Goal: Task Accomplishment & Management: Use online tool/utility

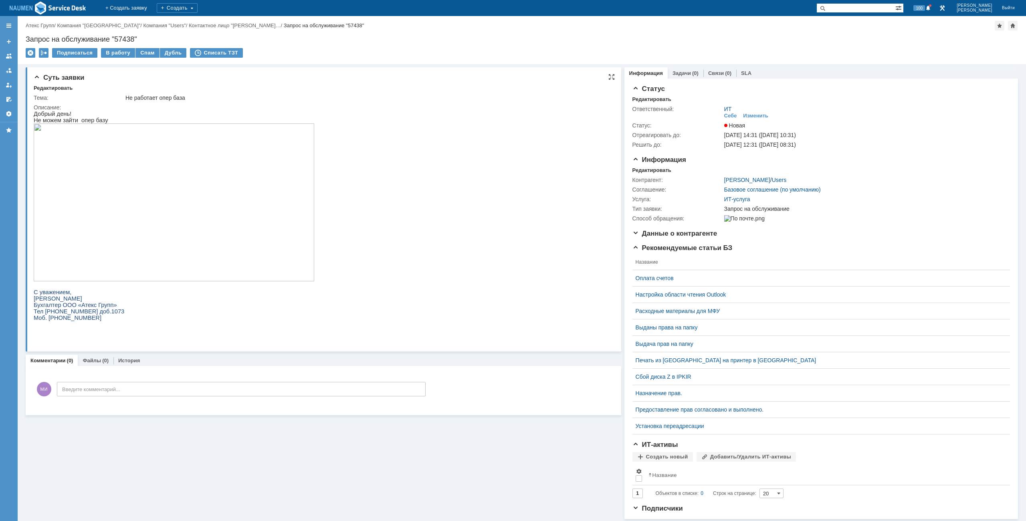
click at [150, 202] on img at bounding box center [174, 202] width 280 height 158
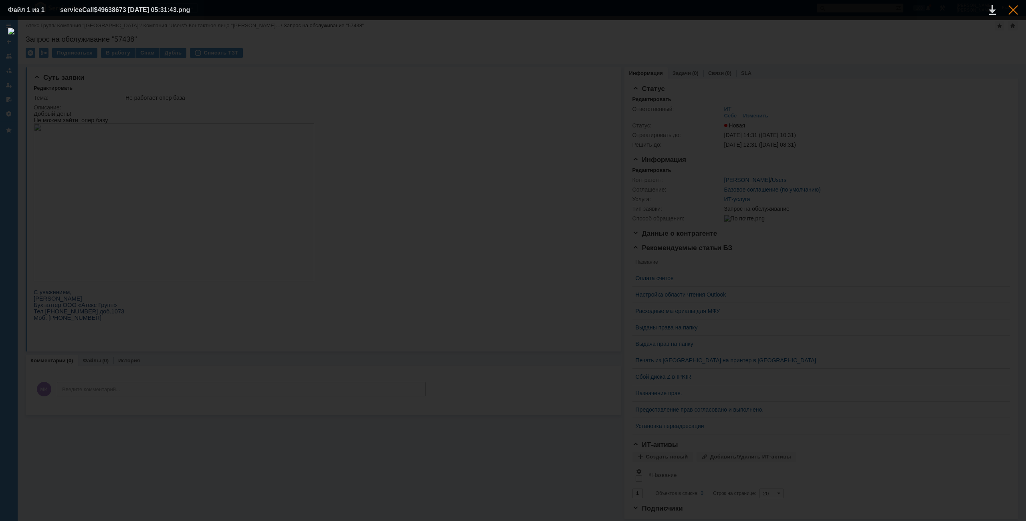
click at [1017, 10] on div at bounding box center [1013, 10] width 10 height 10
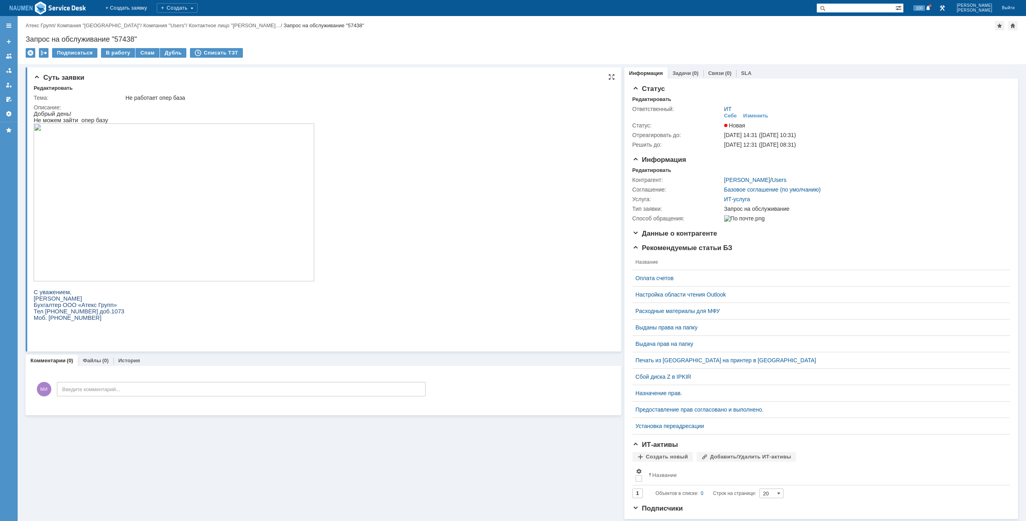
click at [151, 191] on img at bounding box center [174, 202] width 280 height 158
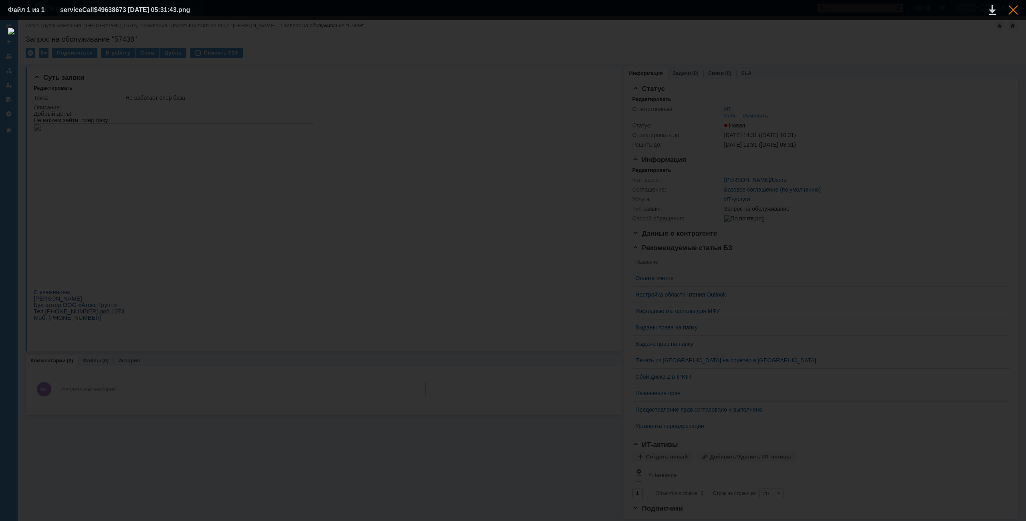
click at [1016, 13] on div at bounding box center [1013, 10] width 10 height 10
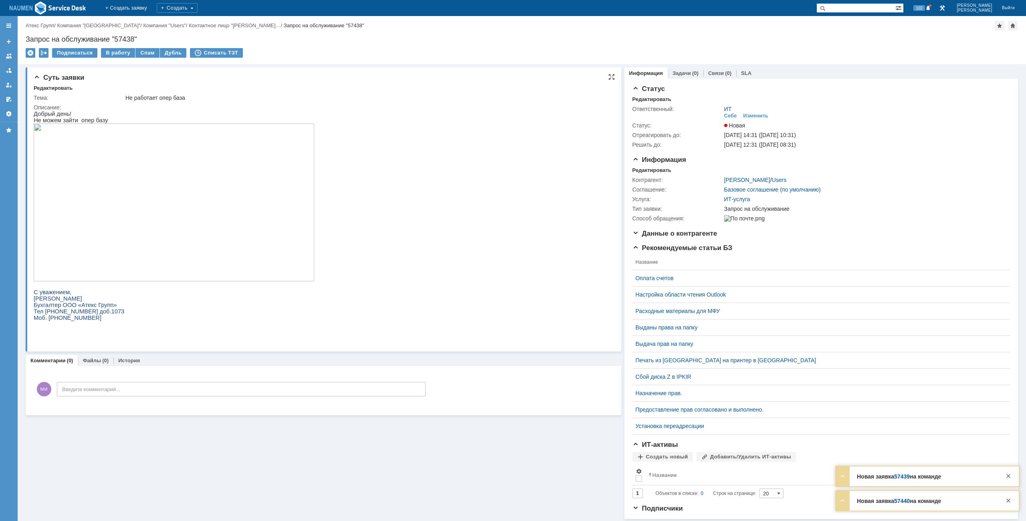
click at [225, 86] on div "Редактировать" at bounding box center [324, 88] width 581 height 7
click at [649, 173] on div "Редактировать" at bounding box center [651, 170] width 39 height 6
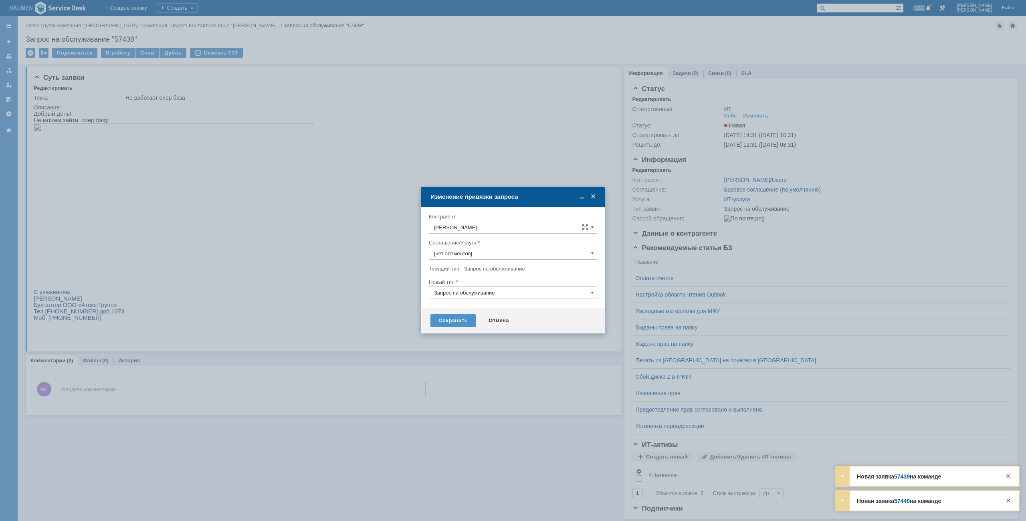
type input "ИТ-услуга"
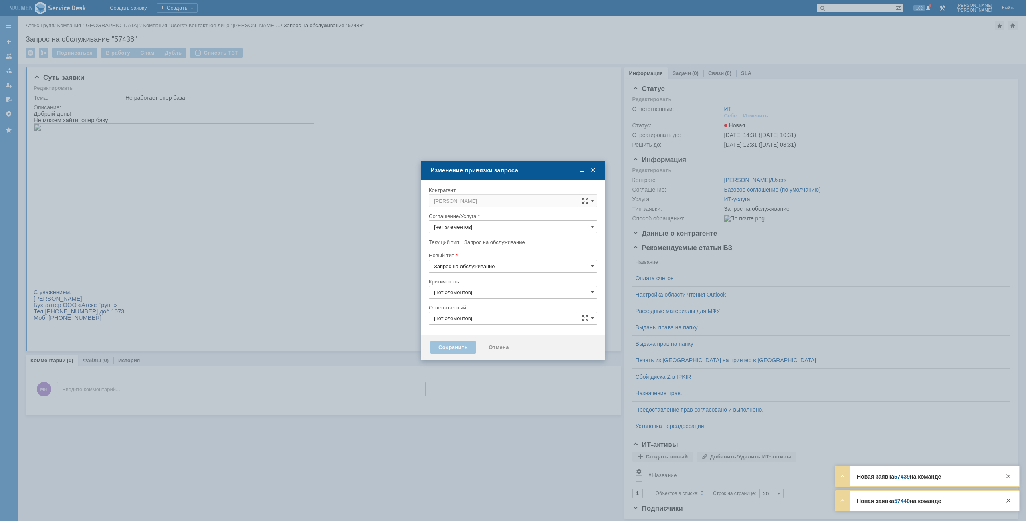
type input "ИТ-услуга"
type input "[PERSON_NAME]"
type input "3. Низкая"
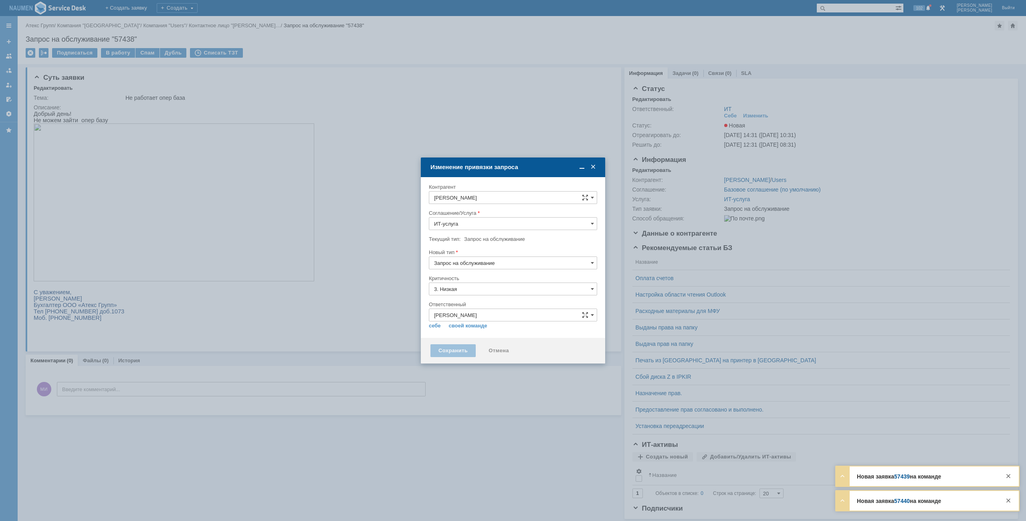
type input "[не указано]"
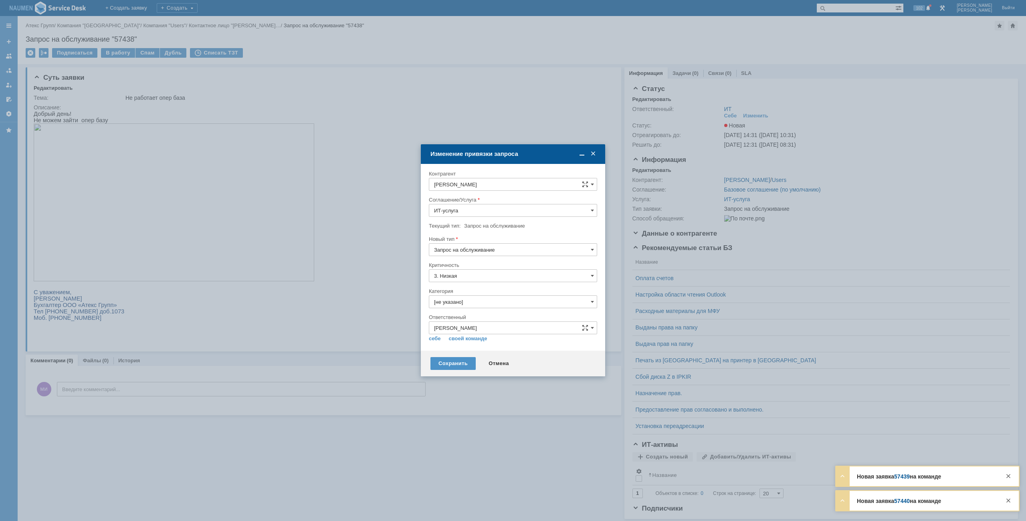
click at [475, 248] on input "Запрос на обслуживание" at bounding box center [513, 249] width 168 height 13
click at [462, 290] on span "Инцидент" at bounding box center [513, 291] width 158 height 6
type input "Инцидент"
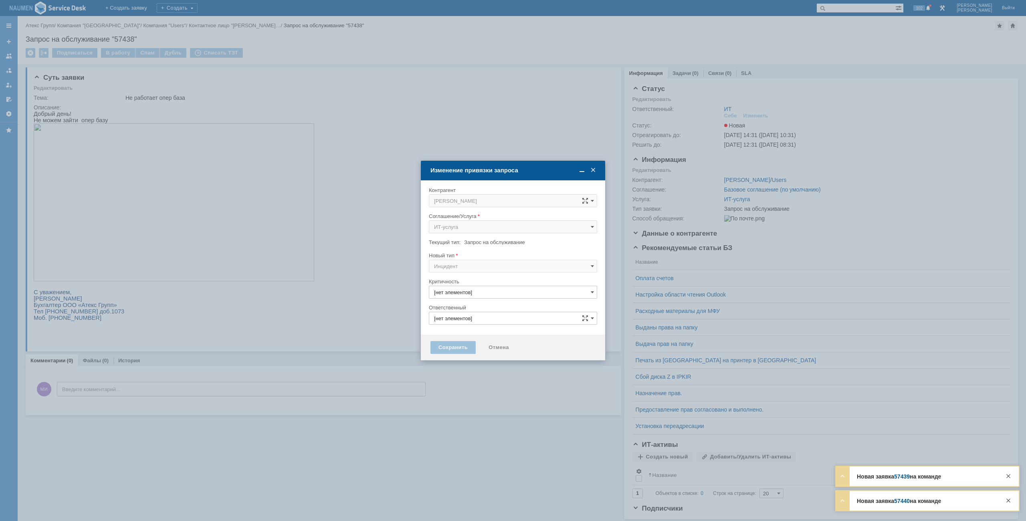
type input "[PERSON_NAME]"
type input "3. Низкая"
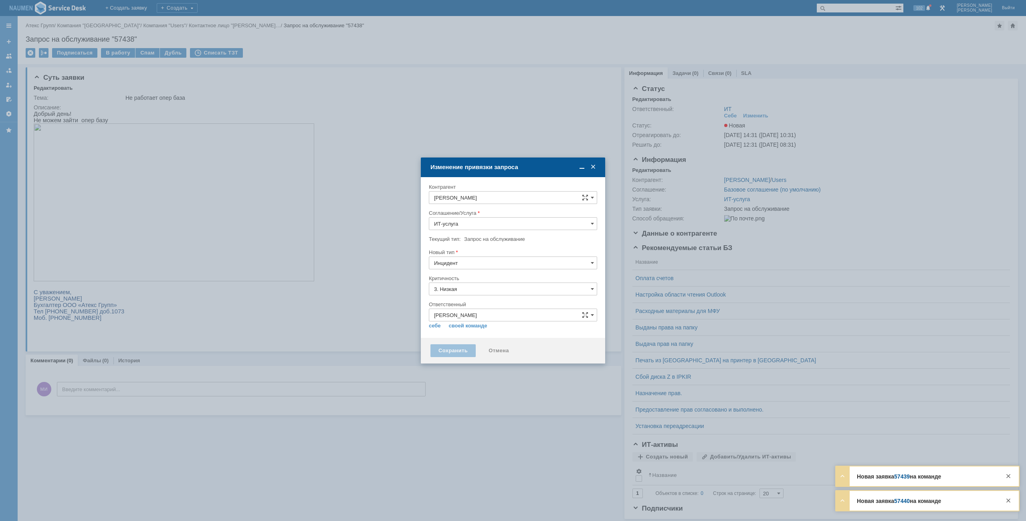
type input "Инцидент"
type input "[не указано]"
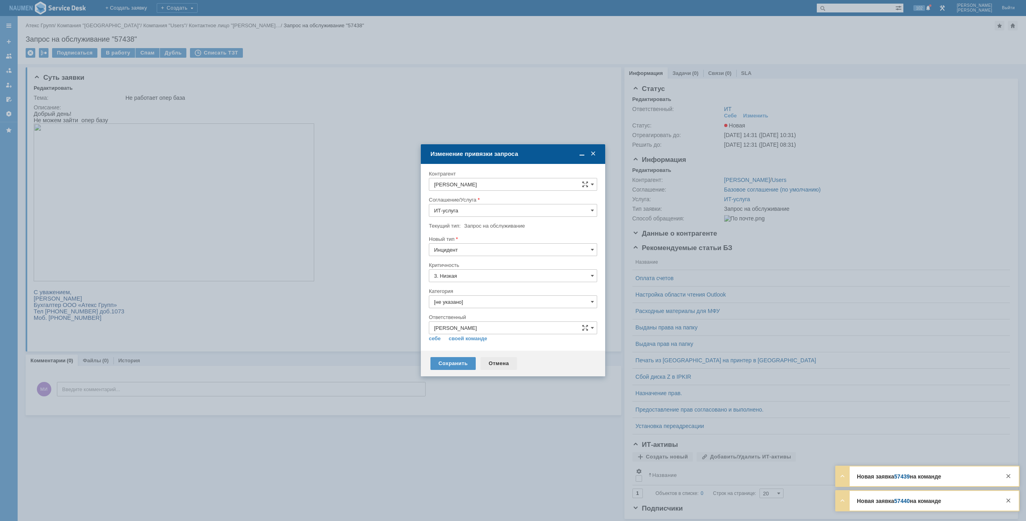
click at [498, 359] on div "Отмена" at bounding box center [498, 363] width 36 height 13
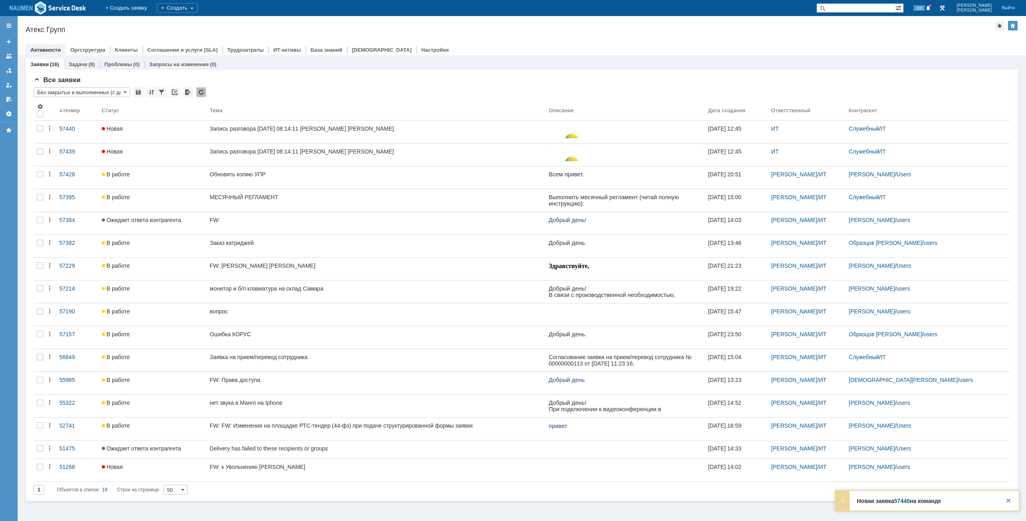
click at [450, 39] on div at bounding box center [522, 41] width 992 height 6
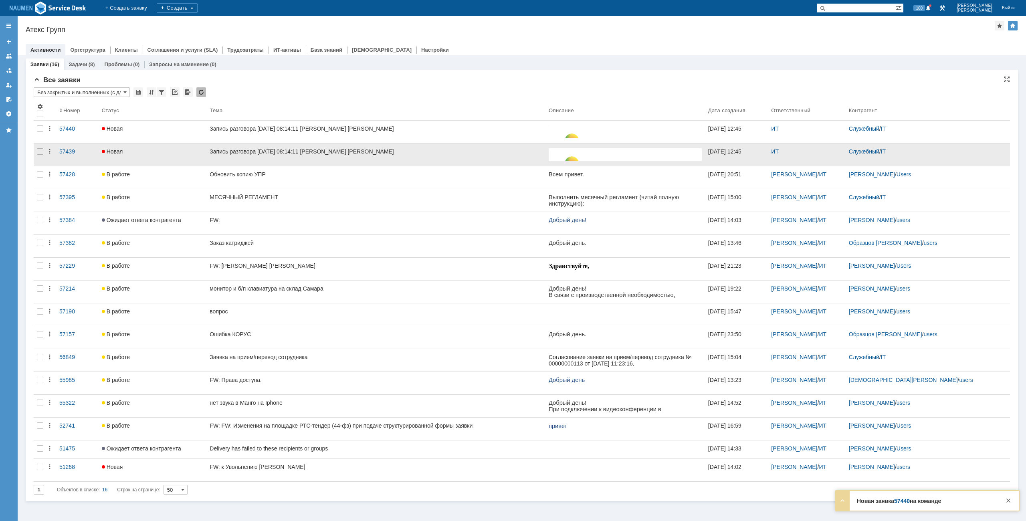
click at [44, 154] on div at bounding box center [40, 154] width 13 height 22
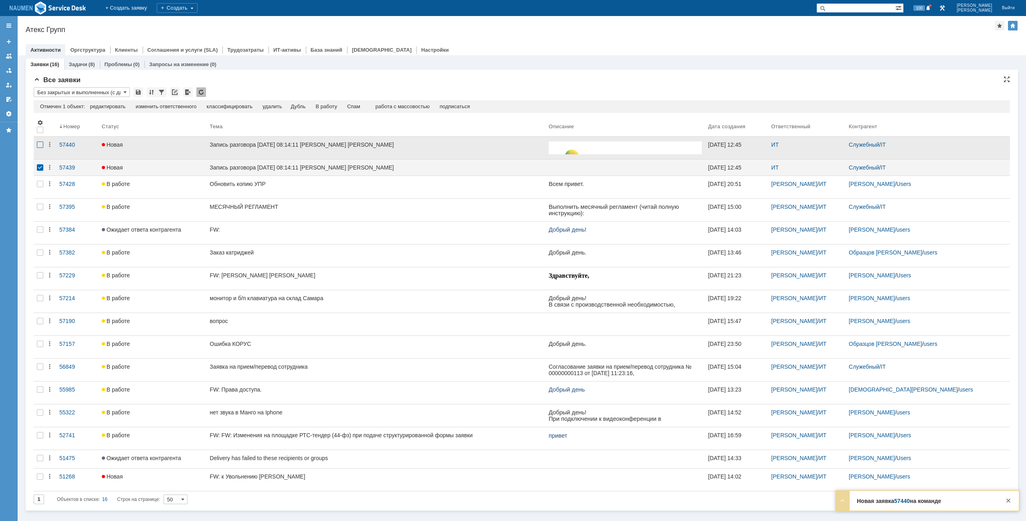
click at [40, 145] on div at bounding box center [40, 144] width 6 height 6
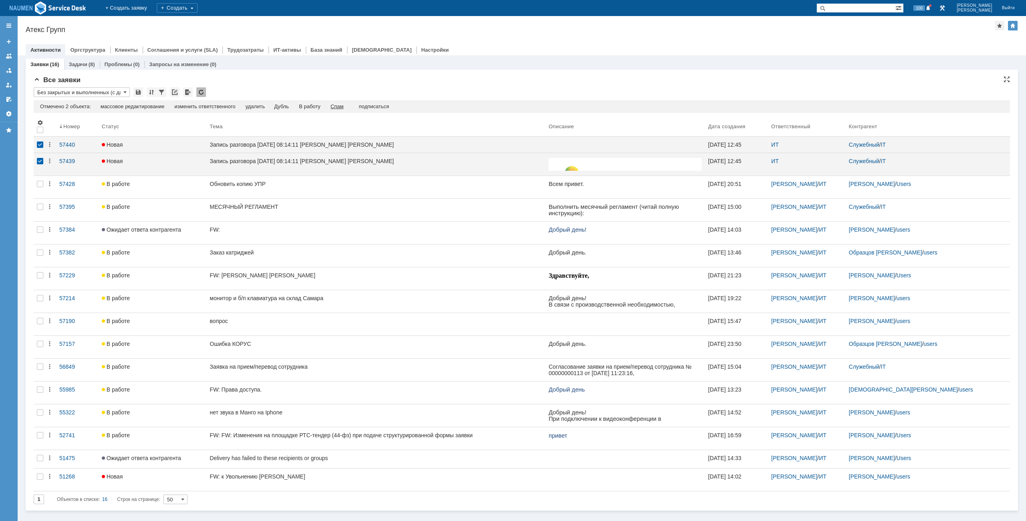
click at [341, 106] on div "Спам" at bounding box center [337, 106] width 13 height 6
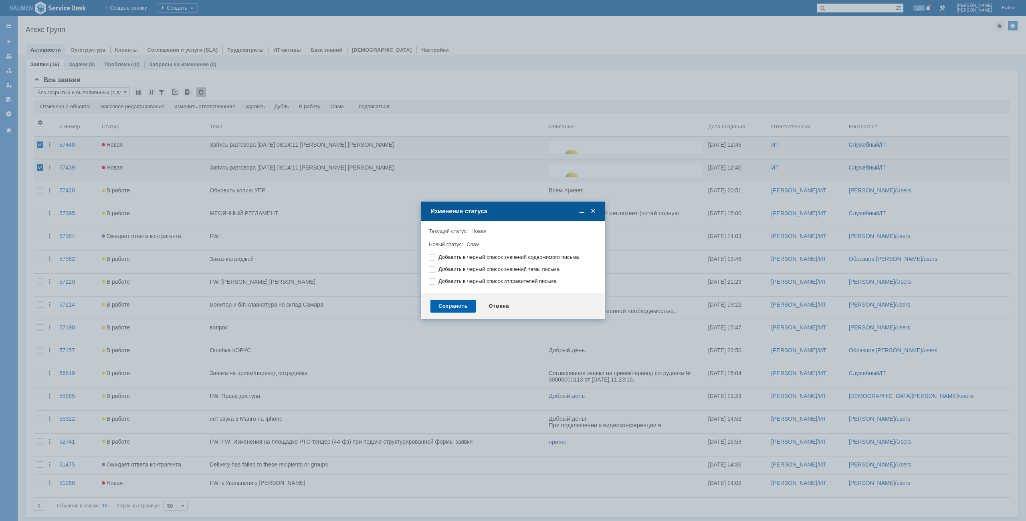
click at [460, 301] on div "Сохранить" at bounding box center [452, 306] width 45 height 13
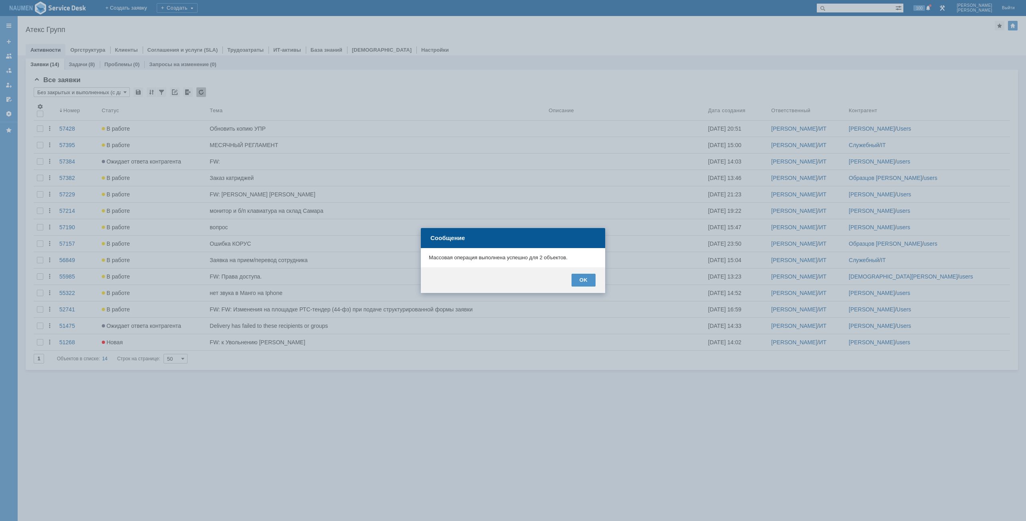
click at [584, 288] on div "OK" at bounding box center [513, 280] width 184 height 26
click at [584, 281] on div "OK" at bounding box center [583, 280] width 24 height 13
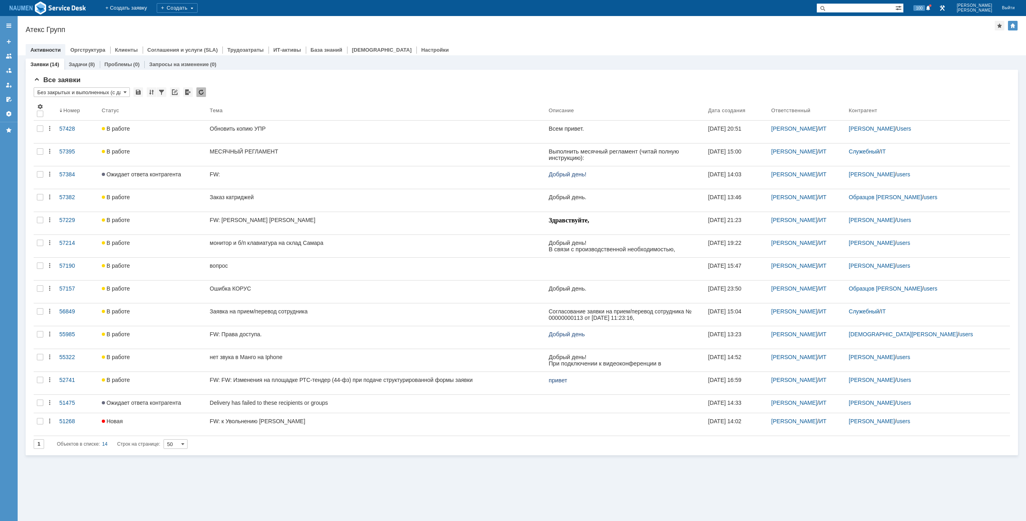
click at [538, 45] on div "Активности Оргструктура Клиенты Соглашения и услуги (SLA) Трудозатраты ИТ-актив…" at bounding box center [522, 49] width 992 height 11
